Goal: Task Accomplishment & Management: Use online tool/utility

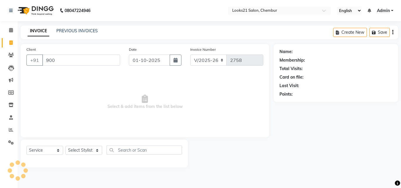
select select "844"
select select "service"
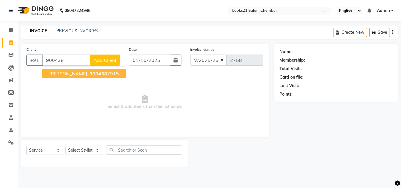
click at [80, 74] on span "[PERSON_NAME]" at bounding box center [68, 74] width 38 height 6
type input "9004387915"
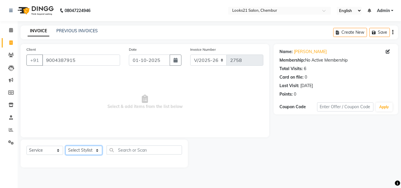
click at [74, 148] on select "Select Stylist [PERSON_NAME] LOOKS 21 [PERSON_NAME] [PERSON_NAME] [PERSON_NAME]…" at bounding box center [83, 150] width 37 height 9
select select "13889"
click at [65, 146] on select "Select Stylist [PERSON_NAME] LOOKS 21 [PERSON_NAME] [PERSON_NAME] [PERSON_NAME]…" at bounding box center [83, 150] width 37 height 9
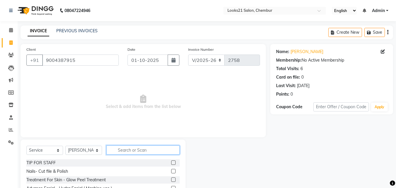
click at [132, 152] on input "text" at bounding box center [142, 150] width 73 height 9
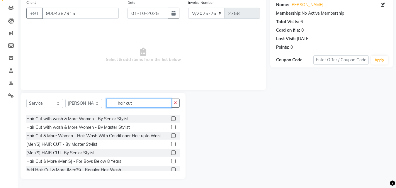
scroll to position [59, 0]
type input "hair cut"
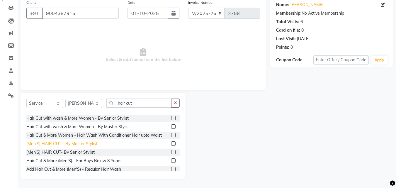
click at [83, 143] on div "(Men'S) HAIR CUT - By Master Stylist" at bounding box center [61, 144] width 71 height 6
checkbox input "false"
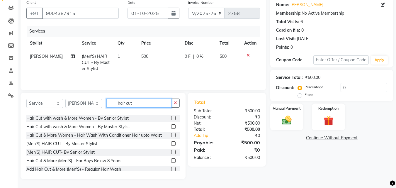
drag, startPoint x: 136, startPoint y: 102, endPoint x: 99, endPoint y: 105, distance: 37.1
click at [99, 105] on div "Select Service Product Membership Package Voucher Prepaid Gift Card Select Styl…" at bounding box center [102, 106] width 153 height 14
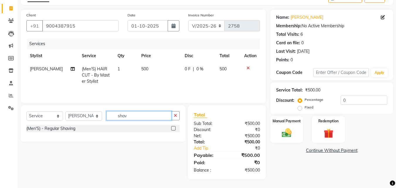
scroll to position [0, 0]
type input "shav"
click at [71, 126] on div "(Men'S) - Regular Shaving" at bounding box center [50, 129] width 49 height 6
checkbox input "false"
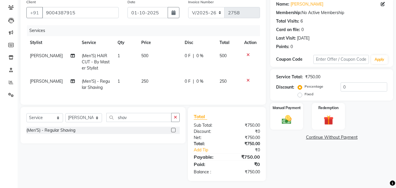
scroll to position [54, 0]
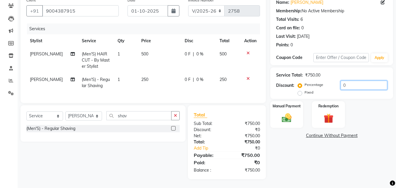
drag, startPoint x: 366, startPoint y: 77, endPoint x: 344, endPoint y: 80, distance: 22.5
click at [344, 81] on input "0" at bounding box center [364, 85] width 47 height 9
click at [141, 77] on span "250" at bounding box center [144, 79] width 7 height 5
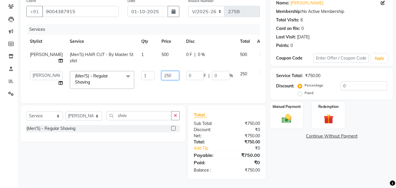
drag, startPoint x: 158, startPoint y: 72, endPoint x: 136, endPoint y: 71, distance: 21.7
click at [136, 71] on tr "[PERSON_NAME] [PERSON_NAME] LOOKS 21 [PERSON_NAME] [PERSON_NAME] [PERSON_NAME] …" at bounding box center [149, 79] width 247 height 25
type input "200"
click at [164, 80] on td "200" at bounding box center [170, 79] width 25 height 25
click at [292, 113] on img at bounding box center [287, 119] width 16 height 12
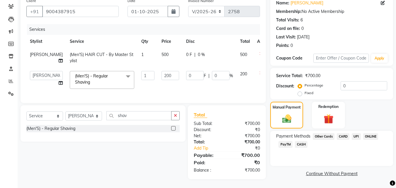
click at [303, 141] on span "CASH" at bounding box center [301, 144] width 13 height 7
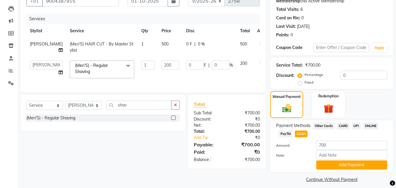
scroll to position [64, 0]
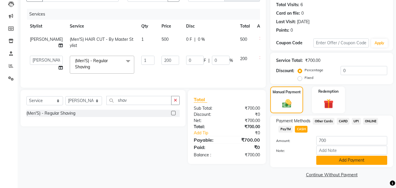
click at [339, 158] on button "Add Payment" at bounding box center [352, 160] width 71 height 9
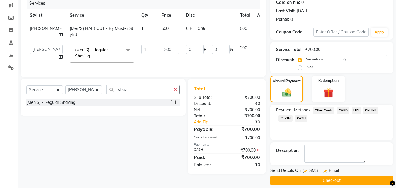
scroll to position [81, 0]
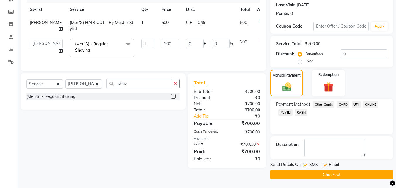
click at [349, 171] on button "Checkout" at bounding box center [331, 174] width 123 height 9
